Goal: Check status: Check status

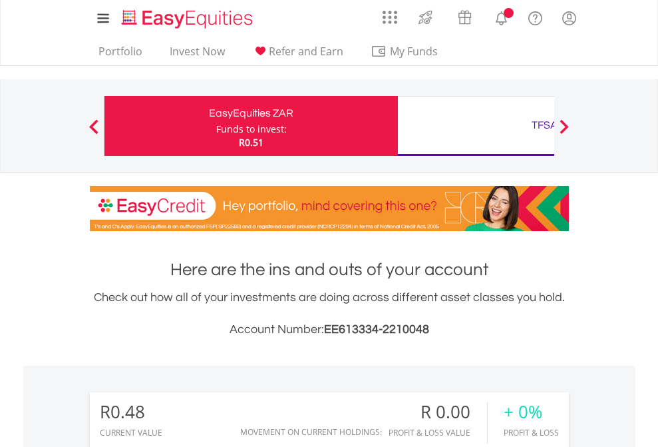
scroll to position [128, 209]
click at [216, 126] on div "Funds to invest:" at bounding box center [251, 128] width 71 height 13
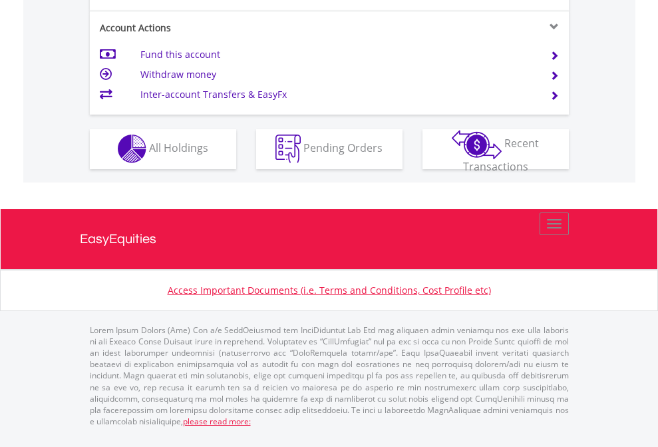
scroll to position [1245, 0]
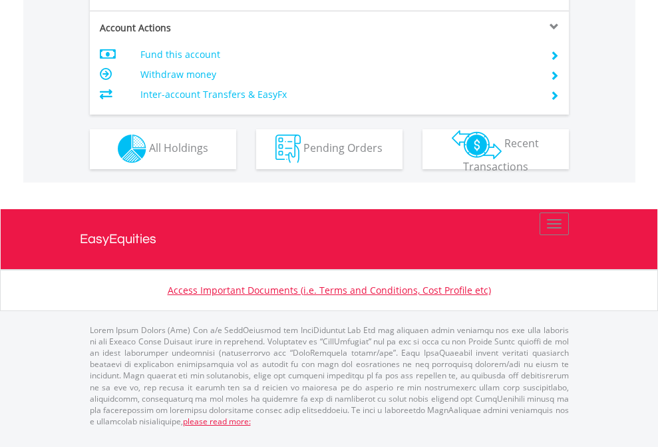
scroll to position [1245, 0]
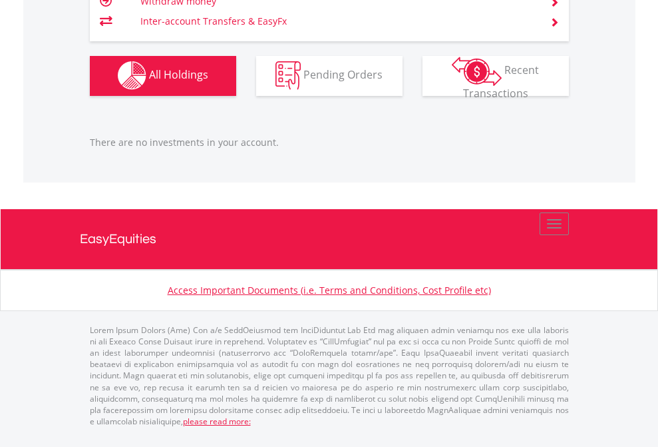
scroll to position [128, 209]
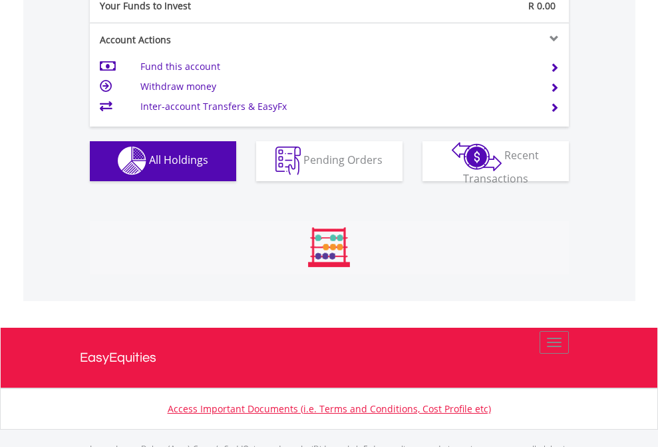
scroll to position [1318, 0]
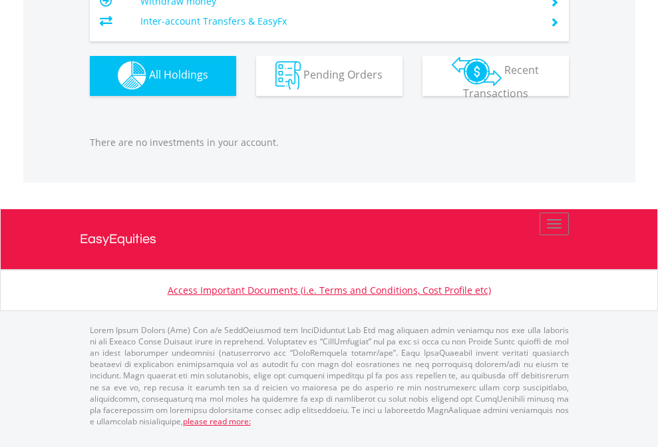
scroll to position [128, 209]
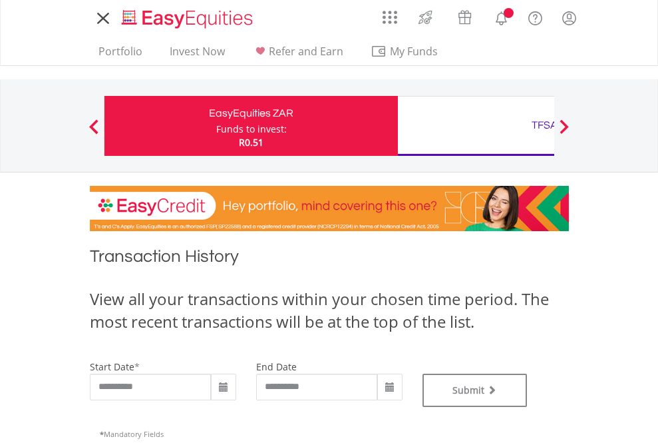
type input "**********"
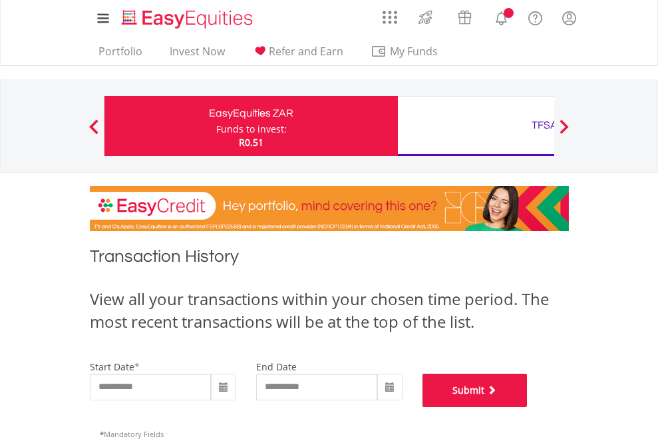
click at [528, 407] on button "Submit" at bounding box center [475, 389] width 105 height 33
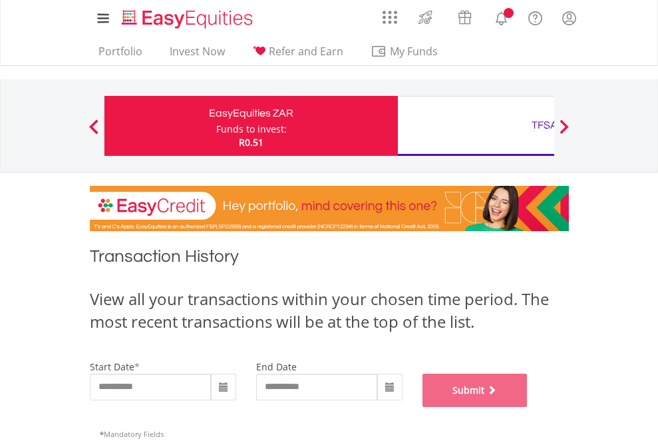
scroll to position [540, 0]
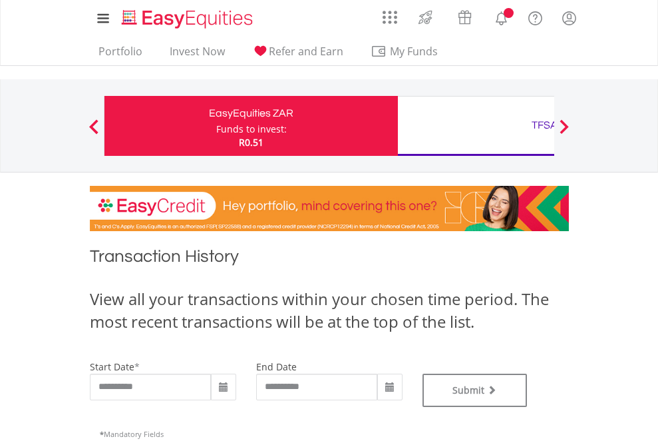
click at [476, 126] on div "TFSA" at bounding box center [545, 125] width 278 height 19
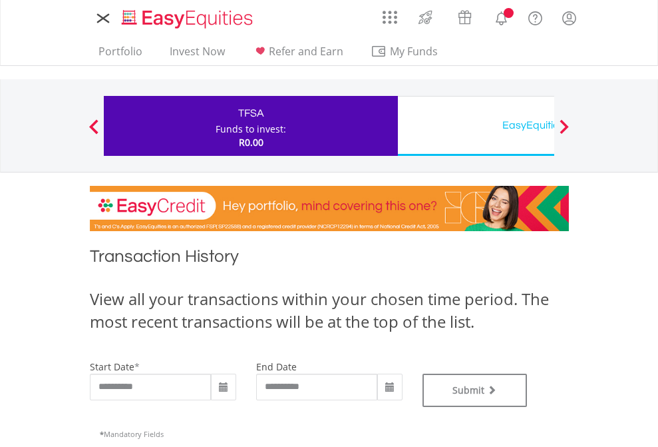
type input "**********"
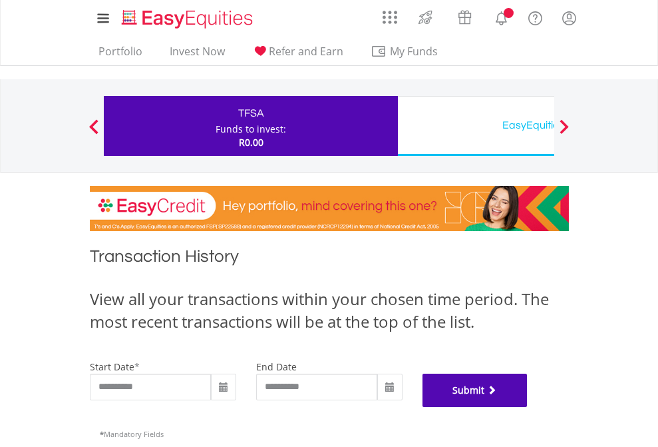
click at [528, 407] on button "Submit" at bounding box center [475, 389] width 105 height 33
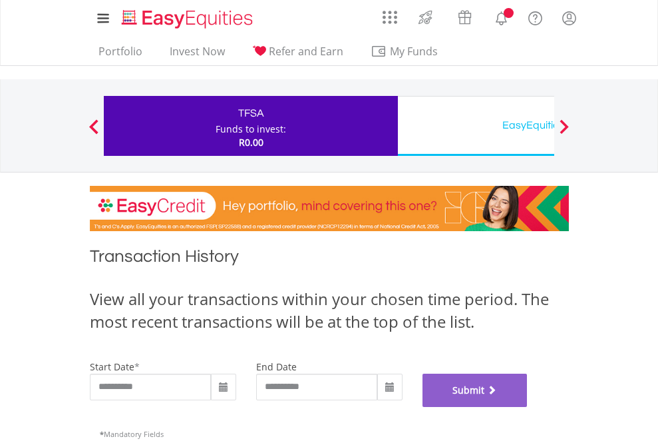
scroll to position [540, 0]
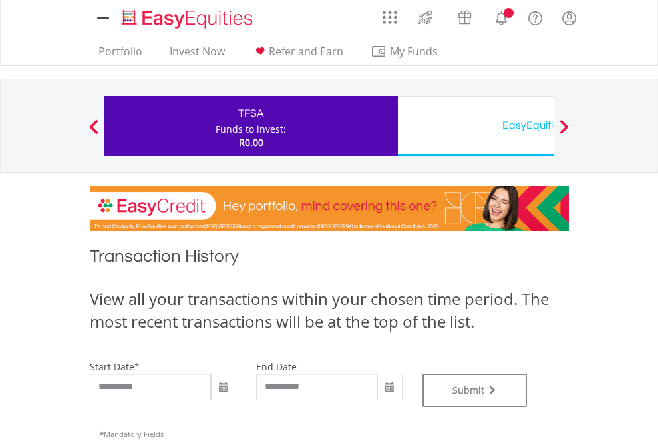
click at [476, 126] on div "EasyEquities USD" at bounding box center [545, 125] width 278 height 19
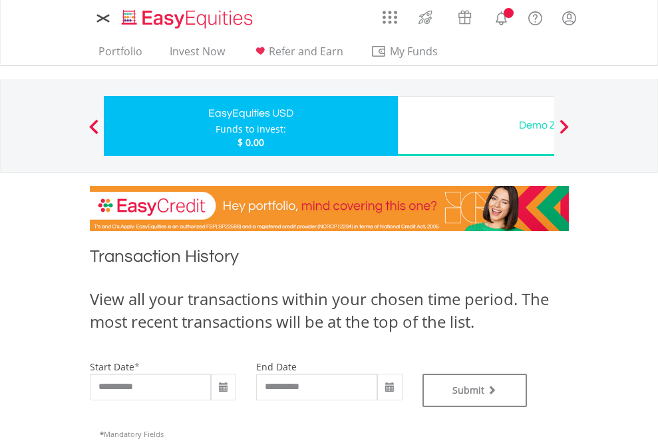
type input "**********"
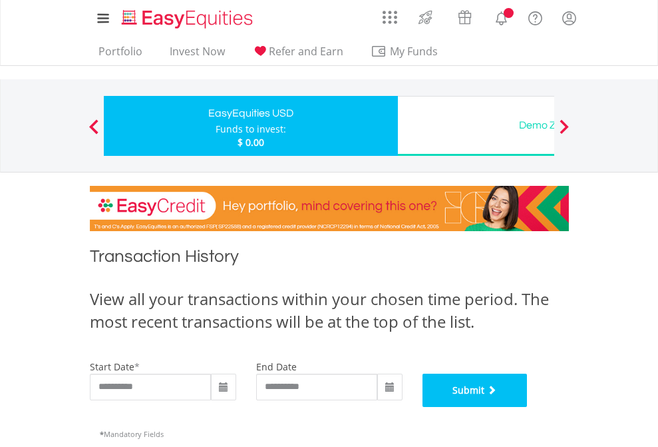
click at [528, 407] on button "Submit" at bounding box center [475, 389] width 105 height 33
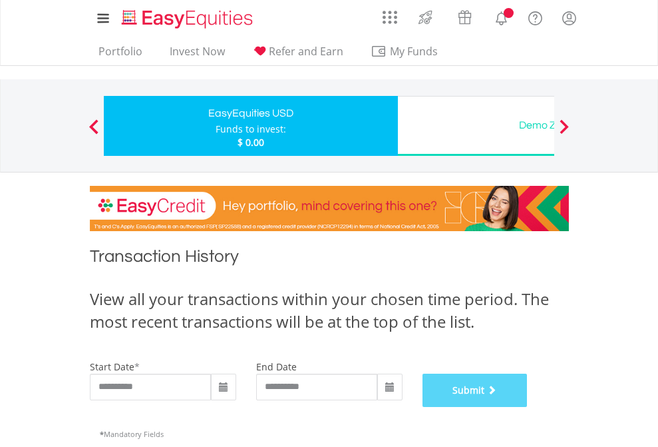
scroll to position [540, 0]
